Goal: Information Seeking & Learning: Learn about a topic

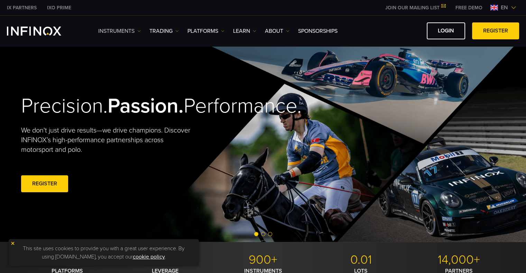
click at [139, 30] on img at bounding box center [138, 30] width 3 height 3
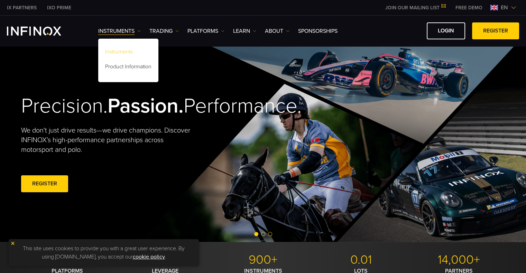
click at [140, 50] on link "Instruments" at bounding box center [128, 53] width 60 height 15
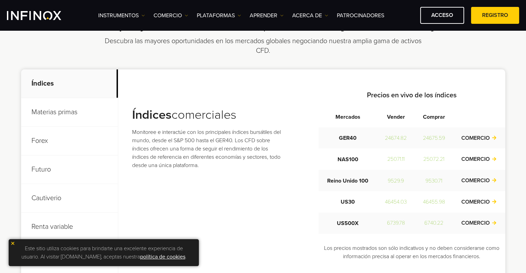
click at [67, 115] on font "Materias primas" at bounding box center [54, 112] width 46 height 8
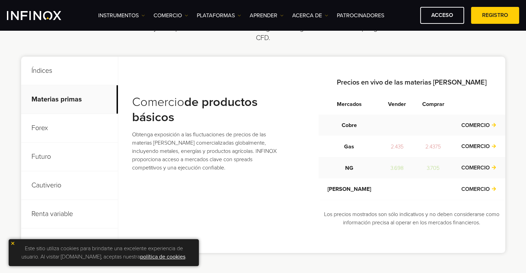
scroll to position [276, 0]
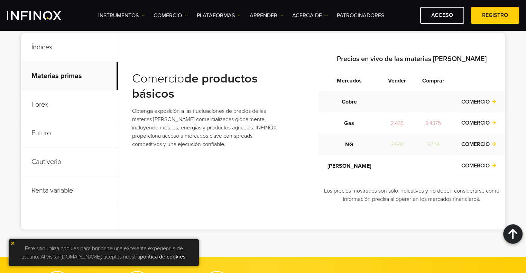
click at [81, 107] on p "Forex" at bounding box center [69, 105] width 97 height 29
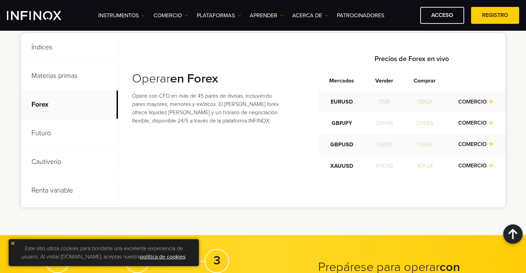
click at [93, 78] on p "Materias primas" at bounding box center [69, 76] width 97 height 29
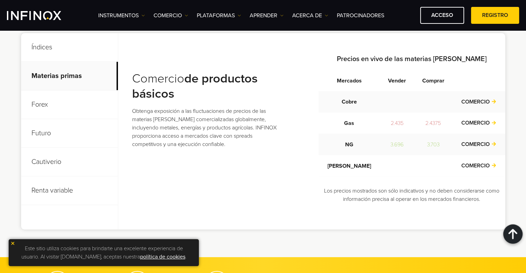
click at [90, 104] on p "Forex" at bounding box center [69, 105] width 97 height 29
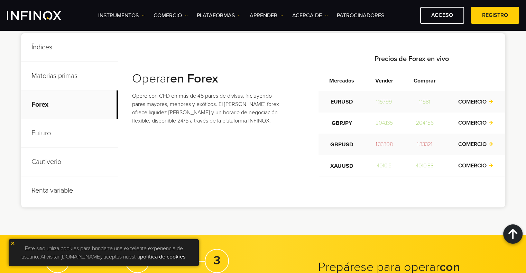
click at [89, 135] on p "Futuro" at bounding box center [69, 133] width 97 height 29
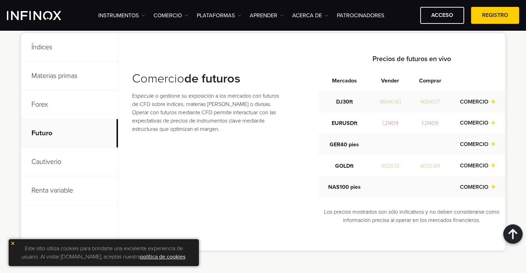
click at [88, 165] on p "Cautiverio" at bounding box center [69, 162] width 97 height 29
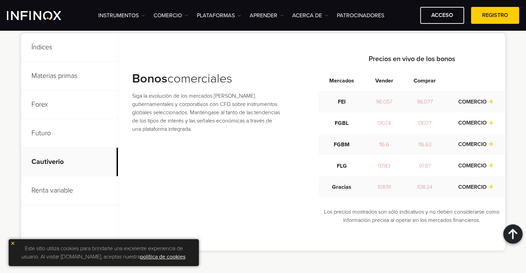
click at [83, 195] on p "Renta variable" at bounding box center [69, 191] width 97 height 29
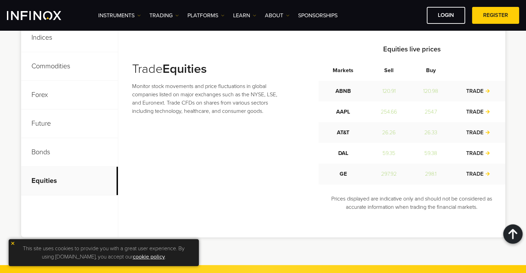
drag, startPoint x: 219, startPoint y: 160, endPoint x: 218, endPoint y: 152, distance: 8.3
click at [219, 161] on div "Trade Equities Monitor stock movements and price fluctuations in global compani…" at bounding box center [318, 130] width 373 height 173
click at [63, 101] on p "Forex" at bounding box center [69, 95] width 97 height 29
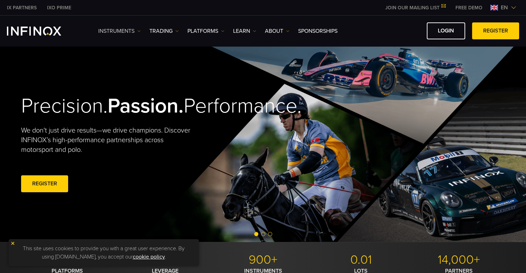
click at [137, 30] on link "Instruments" at bounding box center [119, 31] width 43 height 8
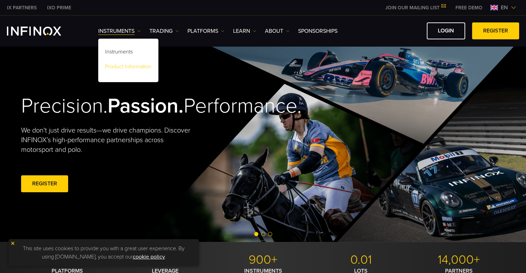
click at [131, 67] on link "Product Information" at bounding box center [128, 67] width 60 height 15
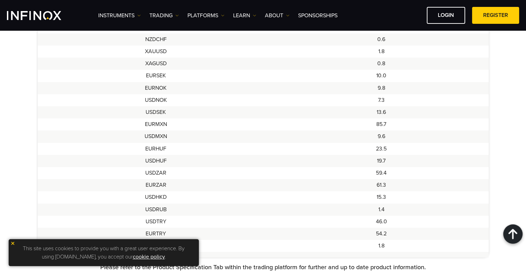
scroll to position [657, 0]
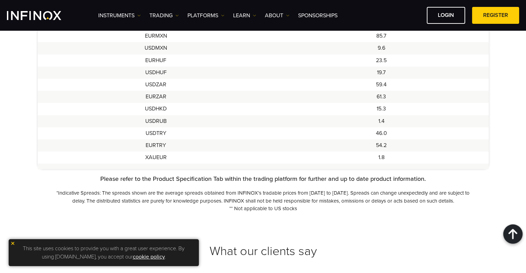
click at [12, 245] on img at bounding box center [12, 243] width 5 height 5
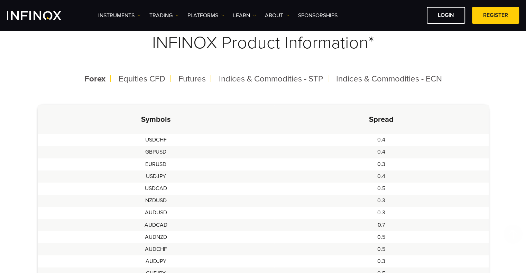
scroll to position [138, 0]
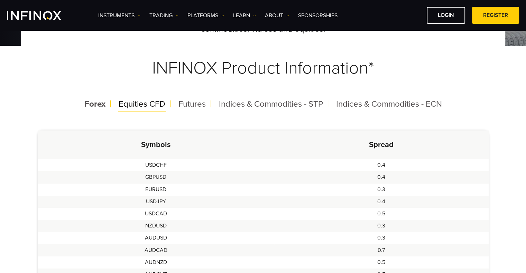
click at [123, 109] on span "Equities CFD" at bounding box center [142, 104] width 47 height 10
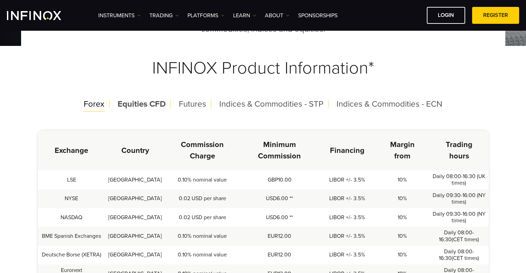
click at [100, 105] on span "Forex" at bounding box center [94, 104] width 21 height 10
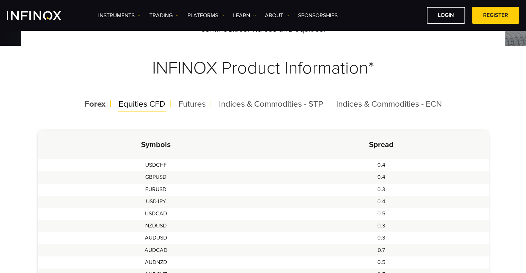
click at [139, 106] on span "Equities CFD" at bounding box center [142, 104] width 47 height 10
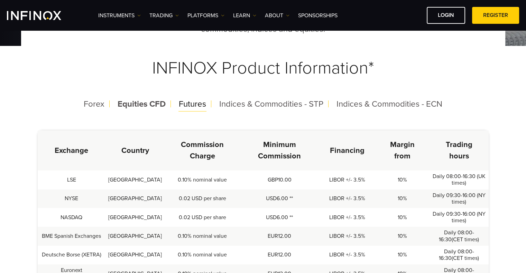
click at [193, 106] on span "Futures" at bounding box center [192, 104] width 27 height 10
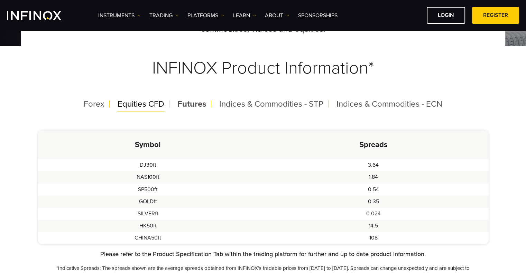
click at [154, 106] on span "Equities CFD" at bounding box center [141, 104] width 47 height 10
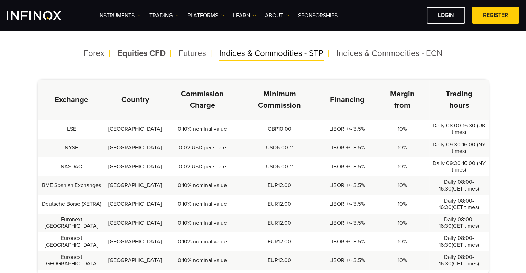
scroll to position [173, 0]
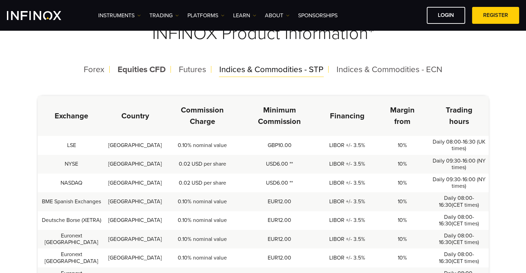
click at [288, 65] on span "Indices & Commodities - STP" at bounding box center [271, 70] width 104 height 10
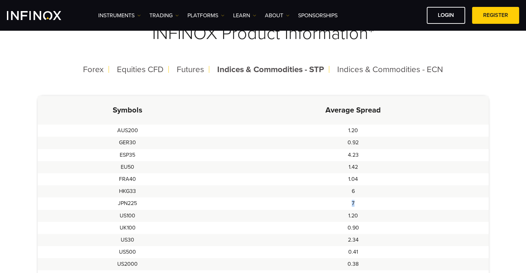
click at [354, 202] on td "7" at bounding box center [352, 204] width 271 height 12
click at [355, 204] on td "7" at bounding box center [352, 204] width 271 height 12
click at [375, 202] on td "7" at bounding box center [352, 204] width 271 height 12
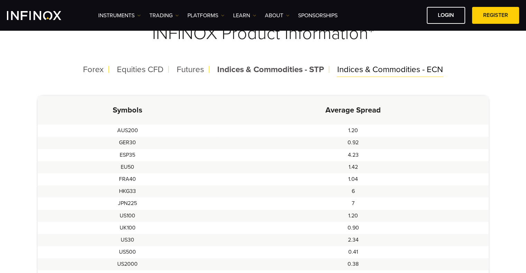
click at [367, 71] on span "Indices & Commodities - ECN" at bounding box center [390, 70] width 106 height 10
click at [308, 71] on span "Indices & Commodities - STP" at bounding box center [269, 70] width 104 height 10
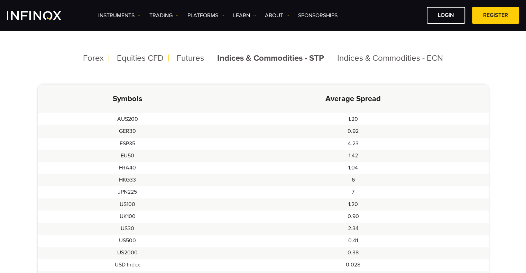
scroll to position [173, 0]
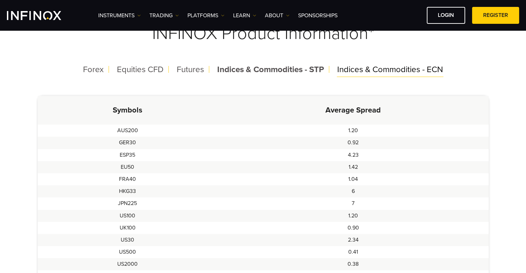
click at [368, 72] on span "Indices & Commodities - ECN" at bounding box center [390, 70] width 106 height 10
click at [274, 72] on span "Indices & Commodities - STP" at bounding box center [269, 70] width 104 height 10
click at [357, 69] on span "Indices & Commodities - ECN" at bounding box center [390, 70] width 106 height 10
click at [300, 70] on span "Indices & Commodities - STP" at bounding box center [269, 70] width 104 height 10
click at [365, 69] on span "Indices & Commodities - ECN" at bounding box center [390, 70] width 106 height 10
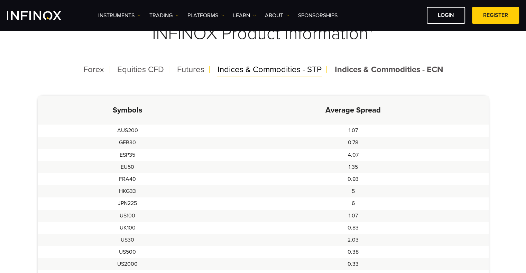
click at [296, 70] on span "Indices & Commodities - STP" at bounding box center [269, 70] width 104 height 10
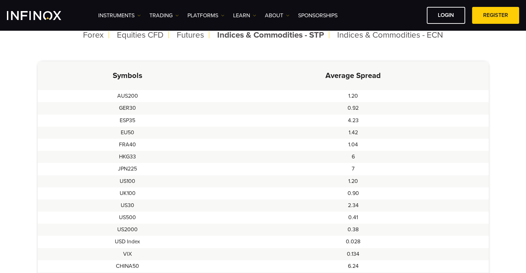
scroll to position [0, 0]
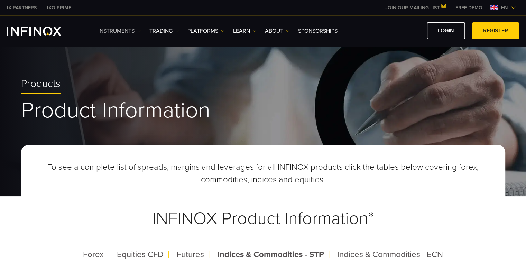
click at [133, 33] on link "Instruments" at bounding box center [119, 31] width 43 height 8
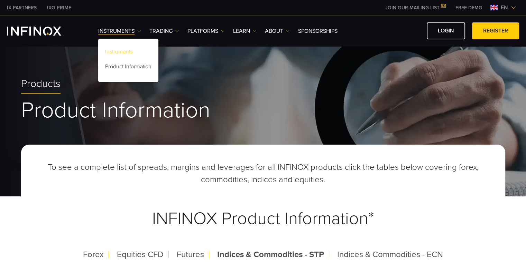
click at [135, 51] on link "Instruments" at bounding box center [128, 53] width 60 height 15
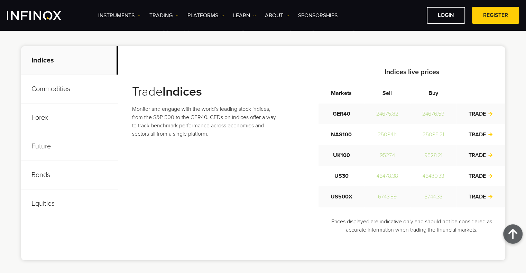
scroll to position [242, 0]
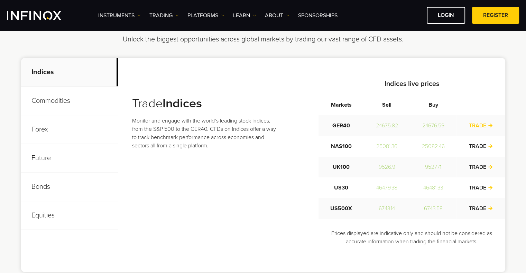
click at [482, 125] on link "TRADE" at bounding box center [480, 125] width 24 height 7
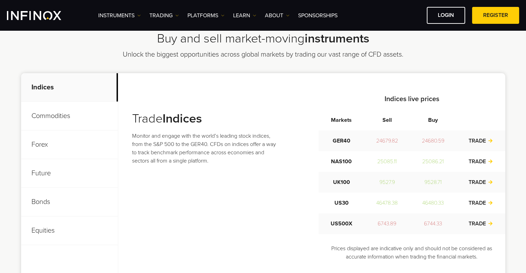
click at [48, 203] on p "Bonds" at bounding box center [69, 202] width 97 height 29
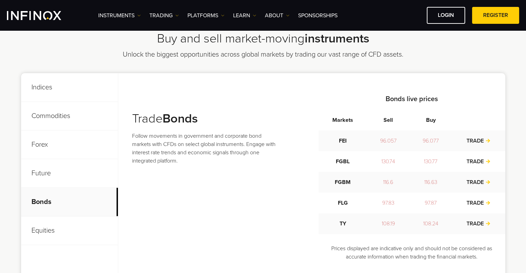
click at [44, 85] on p "Indices" at bounding box center [69, 87] width 97 height 29
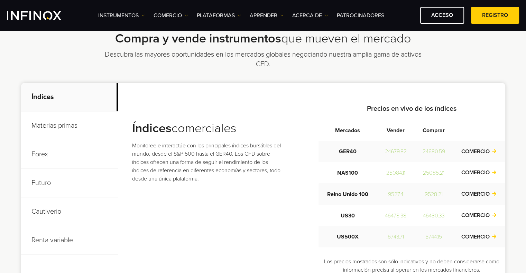
click at [272, 186] on div "Índices comerciales Monitoree e interactúe con los principales índices bursátil…" at bounding box center [206, 157] width 149 height 73
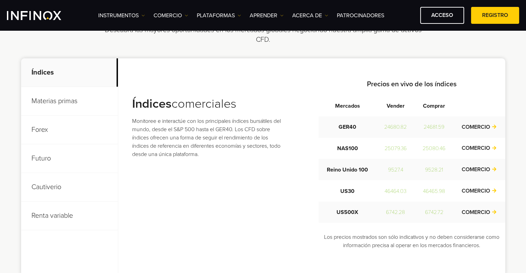
scroll to position [276, 0]
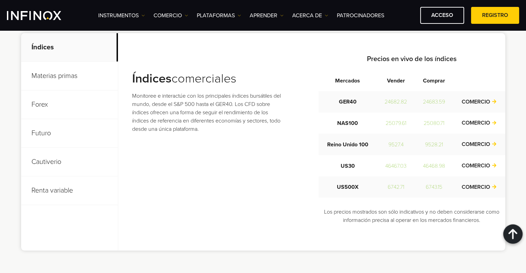
click at [59, 74] on font "Materias primas" at bounding box center [54, 76] width 46 height 8
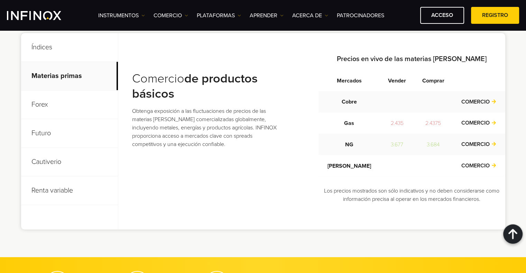
click at [65, 50] on p "Índices" at bounding box center [69, 47] width 97 height 29
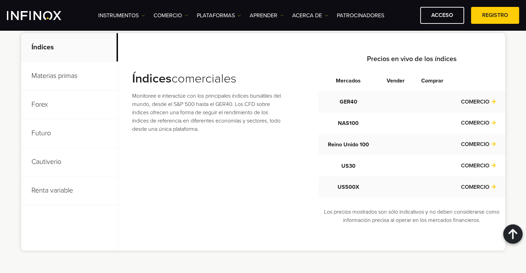
click at [69, 77] on font "Materias primas" at bounding box center [54, 76] width 46 height 8
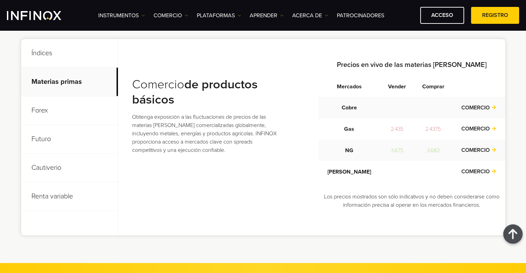
scroll to position [242, 0]
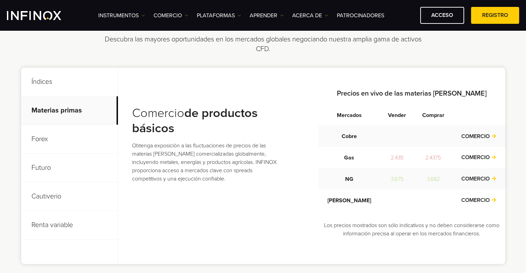
click at [65, 137] on p "Forex" at bounding box center [69, 139] width 97 height 29
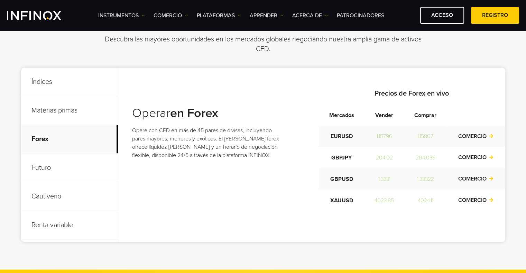
click at [73, 119] on p "Materias primas" at bounding box center [69, 110] width 97 height 29
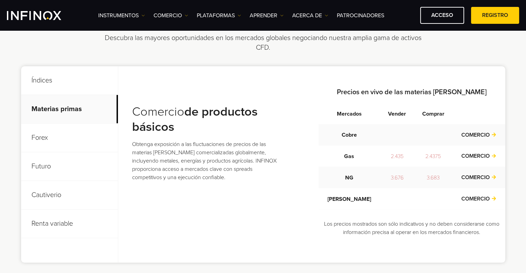
scroll to position [259, 0]
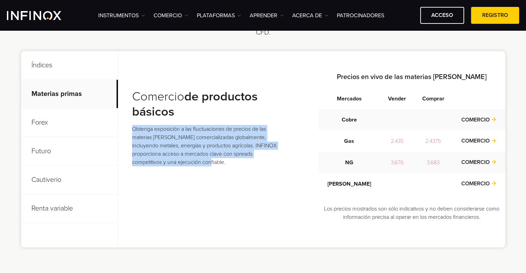
drag, startPoint x: 179, startPoint y: 164, endPoint x: 128, endPoint y: 130, distance: 61.5
click at [128, 130] on div "Índices comerciales Monitoree e interactúe con los principales índices bursátil…" at bounding box center [311, 149] width 387 height 197
click at [154, 132] on font "Obtenga exposición a las fluctuaciones de precios de las materias primas comerc…" at bounding box center [204, 146] width 144 height 40
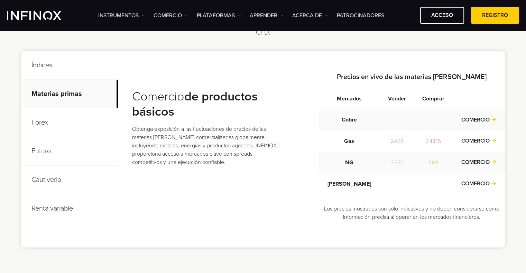
click at [76, 124] on p "Forex" at bounding box center [69, 123] width 97 height 29
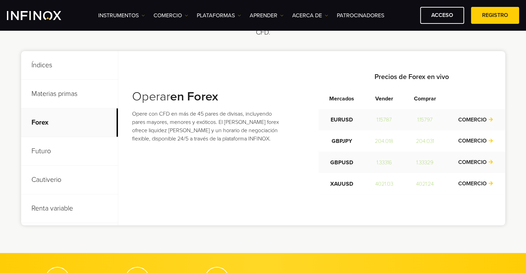
click at [67, 157] on p "Futuro" at bounding box center [69, 151] width 97 height 29
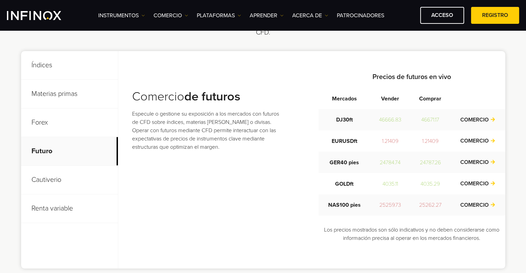
click at [62, 185] on p "Cautiverio" at bounding box center [69, 180] width 97 height 29
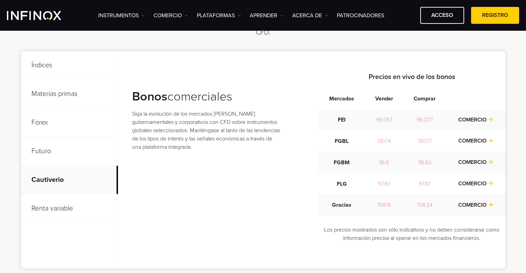
drag, startPoint x: 215, startPoint y: 178, endPoint x: 194, endPoint y: 186, distance: 22.7
click at [194, 186] on div "Bonos comerciales Siga la evolución de los mercados de bonos gubernamentales y …" at bounding box center [318, 160] width 373 height 176
click at [78, 204] on p "Renta variable" at bounding box center [69, 209] width 97 height 29
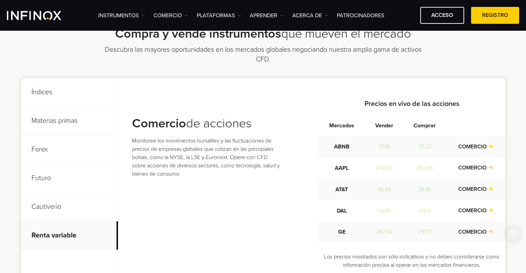
scroll to position [224, 0]
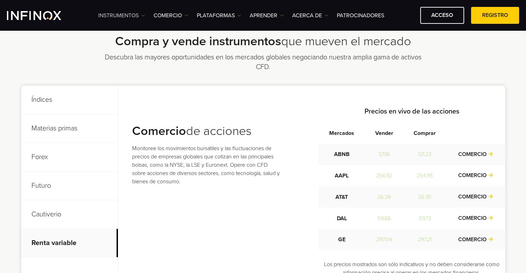
click at [143, 14] on img at bounding box center [142, 15] width 3 height 3
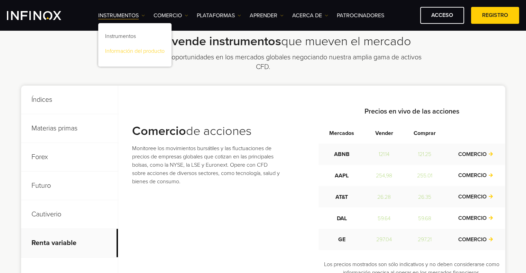
click at [131, 52] on font "Información del producto" at bounding box center [134, 51] width 59 height 7
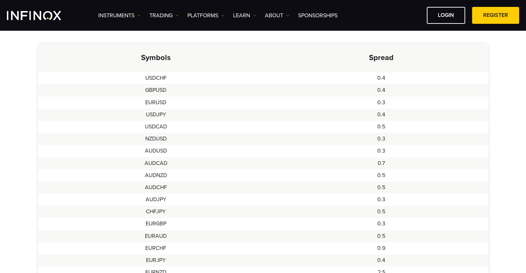
scroll to position [242, 0]
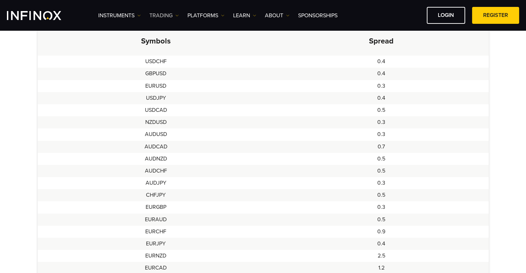
click at [176, 14] on img at bounding box center [176, 15] width 3 height 3
click at [50, 43] on th "Symbols" at bounding box center [156, 41] width 236 height 29
click at [223, 17] on img at bounding box center [222, 15] width 3 height 3
click at [253, 17] on link "Learn" at bounding box center [244, 15] width 23 height 8
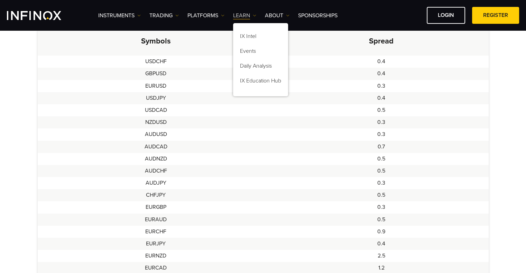
click at [253, 17] on link "Learn" at bounding box center [244, 15] width 23 height 8
click at [284, 17] on link "ABOUT" at bounding box center [277, 15] width 25 height 8
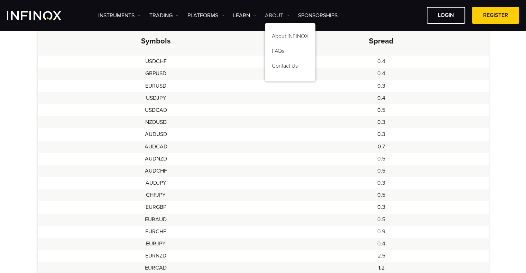
click at [285, 17] on link "ABOUT" at bounding box center [277, 15] width 25 height 8
click at [131, 15] on link "Instruments" at bounding box center [119, 15] width 43 height 8
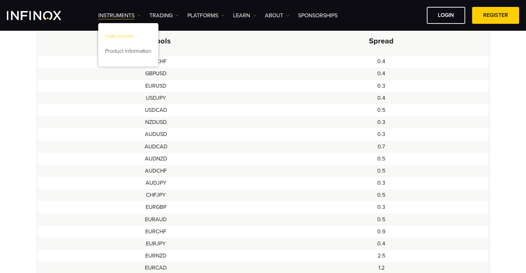
click at [135, 37] on link "Instruments" at bounding box center [128, 37] width 60 height 15
